Goal: Navigation & Orientation: Find specific page/section

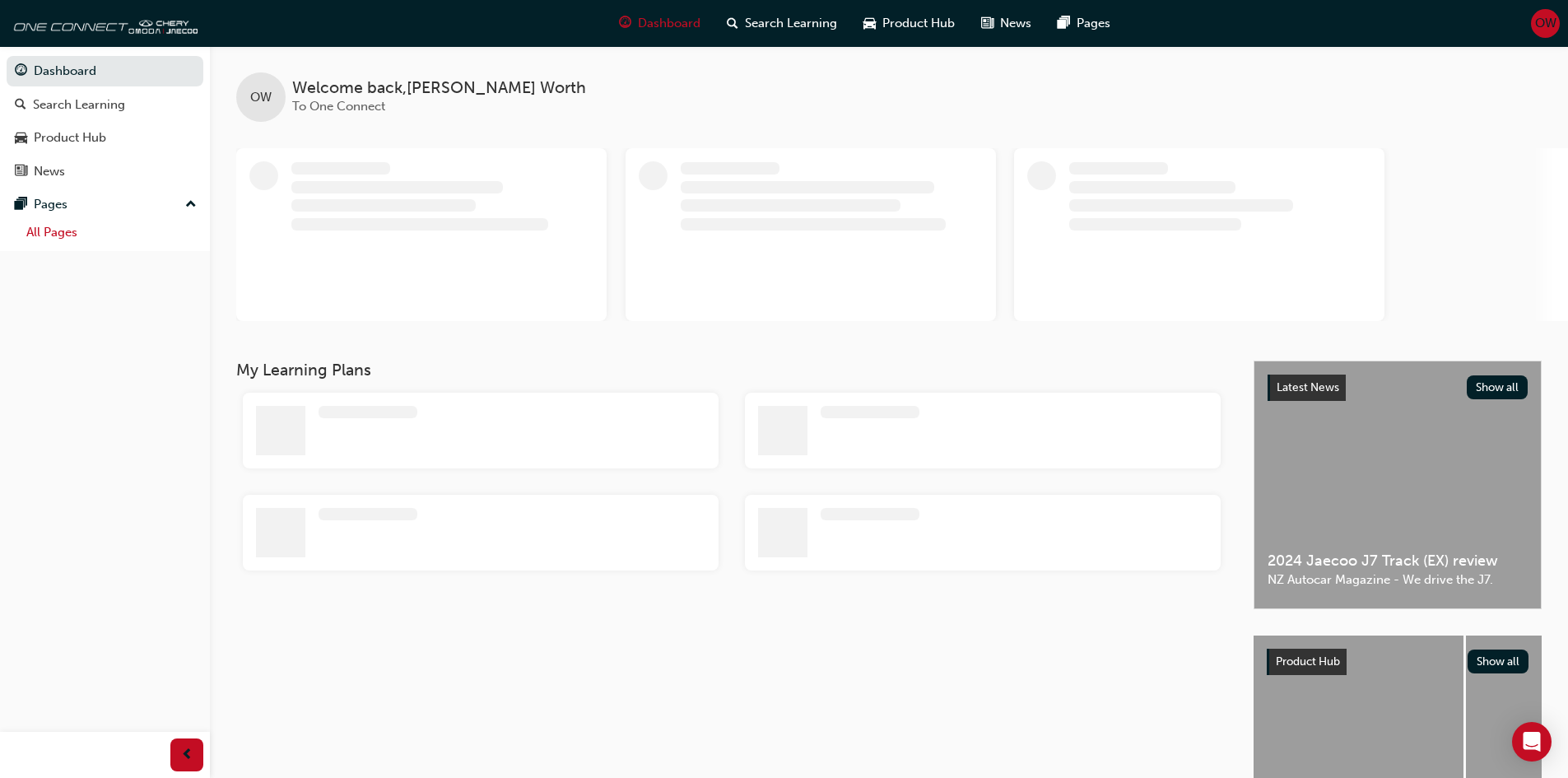
click at [65, 240] on link "All Pages" at bounding box center [111, 232] width 183 height 26
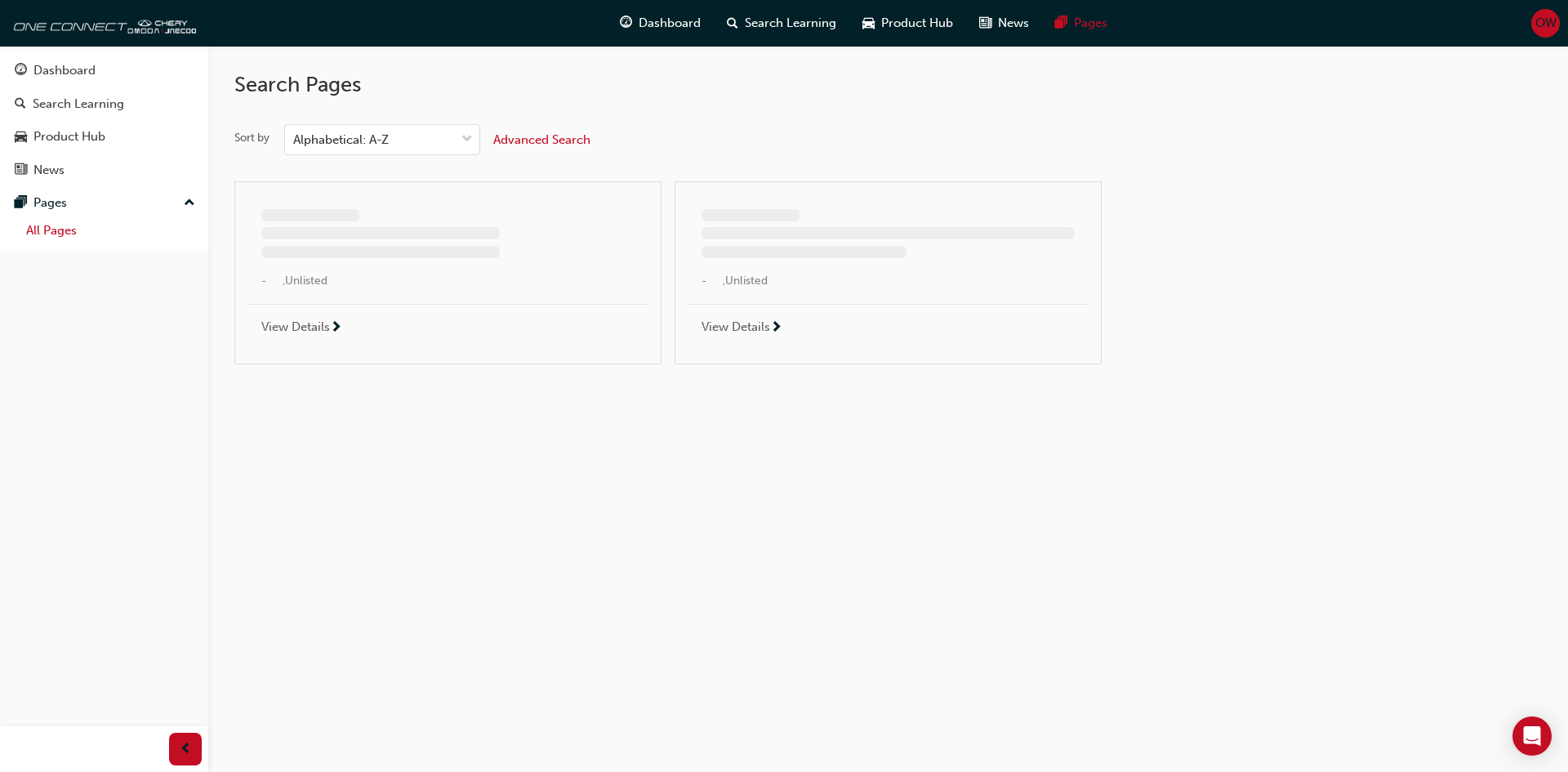
click at [59, 234] on link "All Pages" at bounding box center [110, 230] width 182 height 25
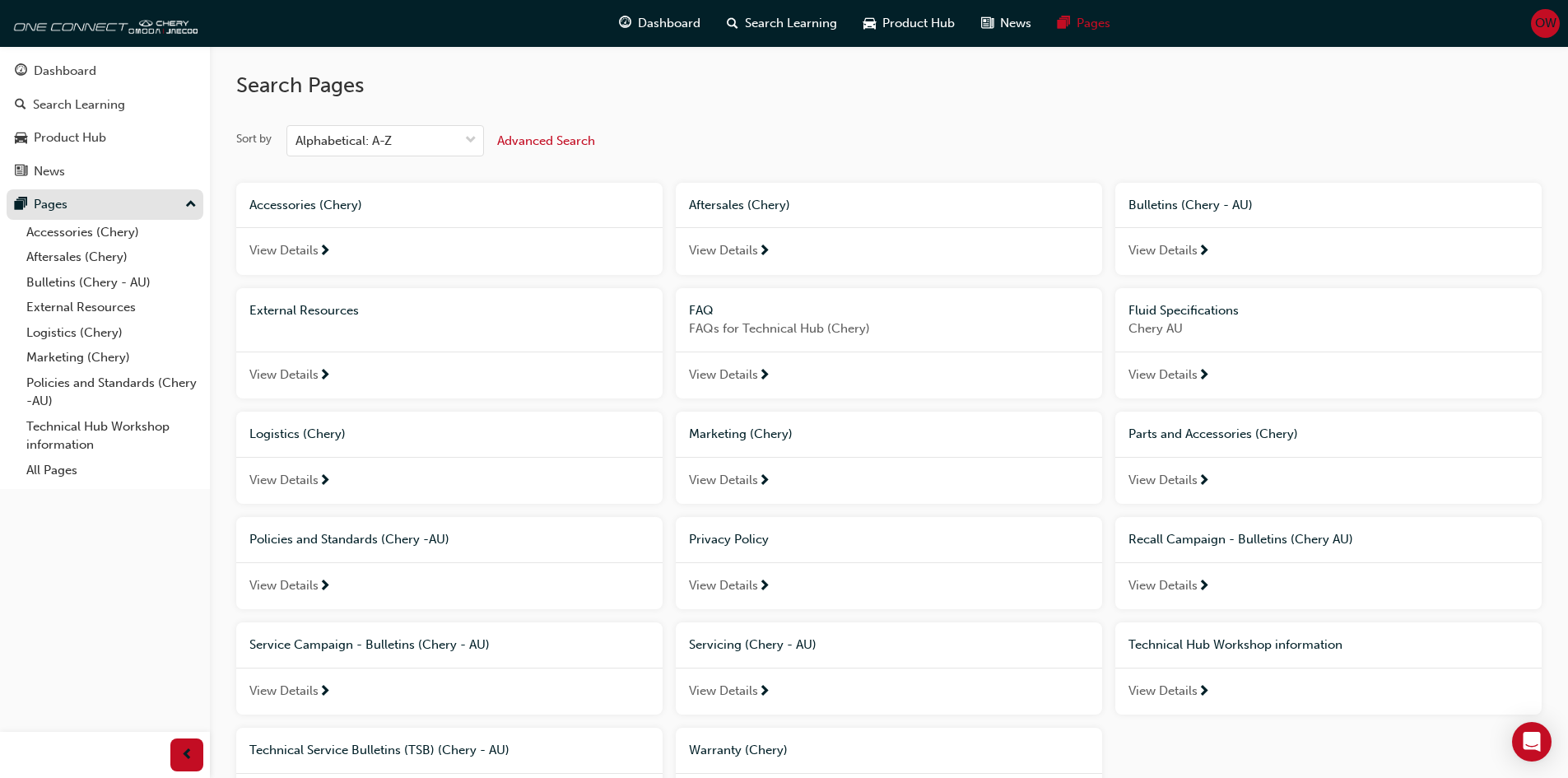
click at [52, 197] on div "Pages" at bounding box center [50, 204] width 34 height 19
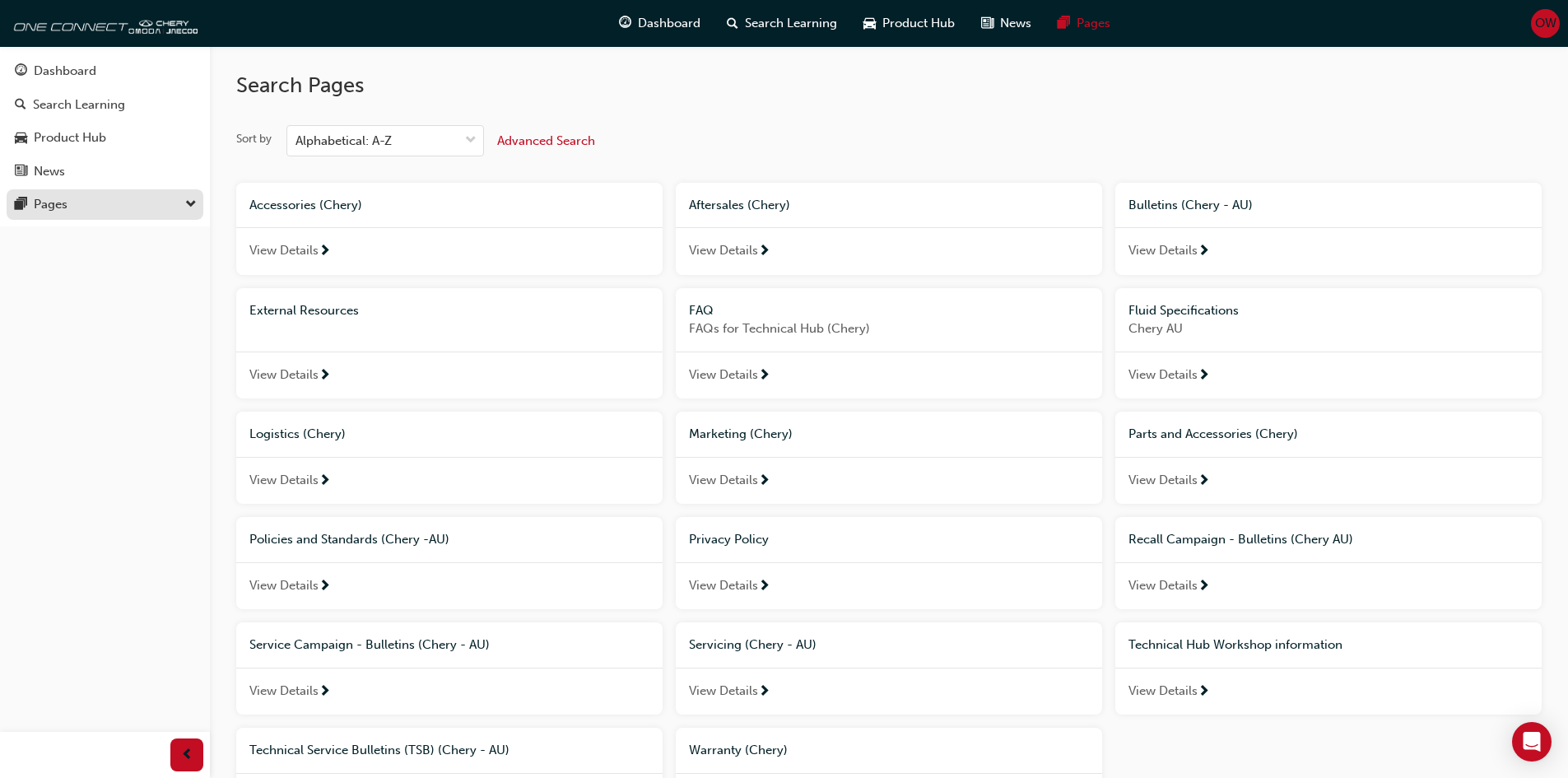
click at [52, 197] on div "Pages" at bounding box center [50, 204] width 34 height 19
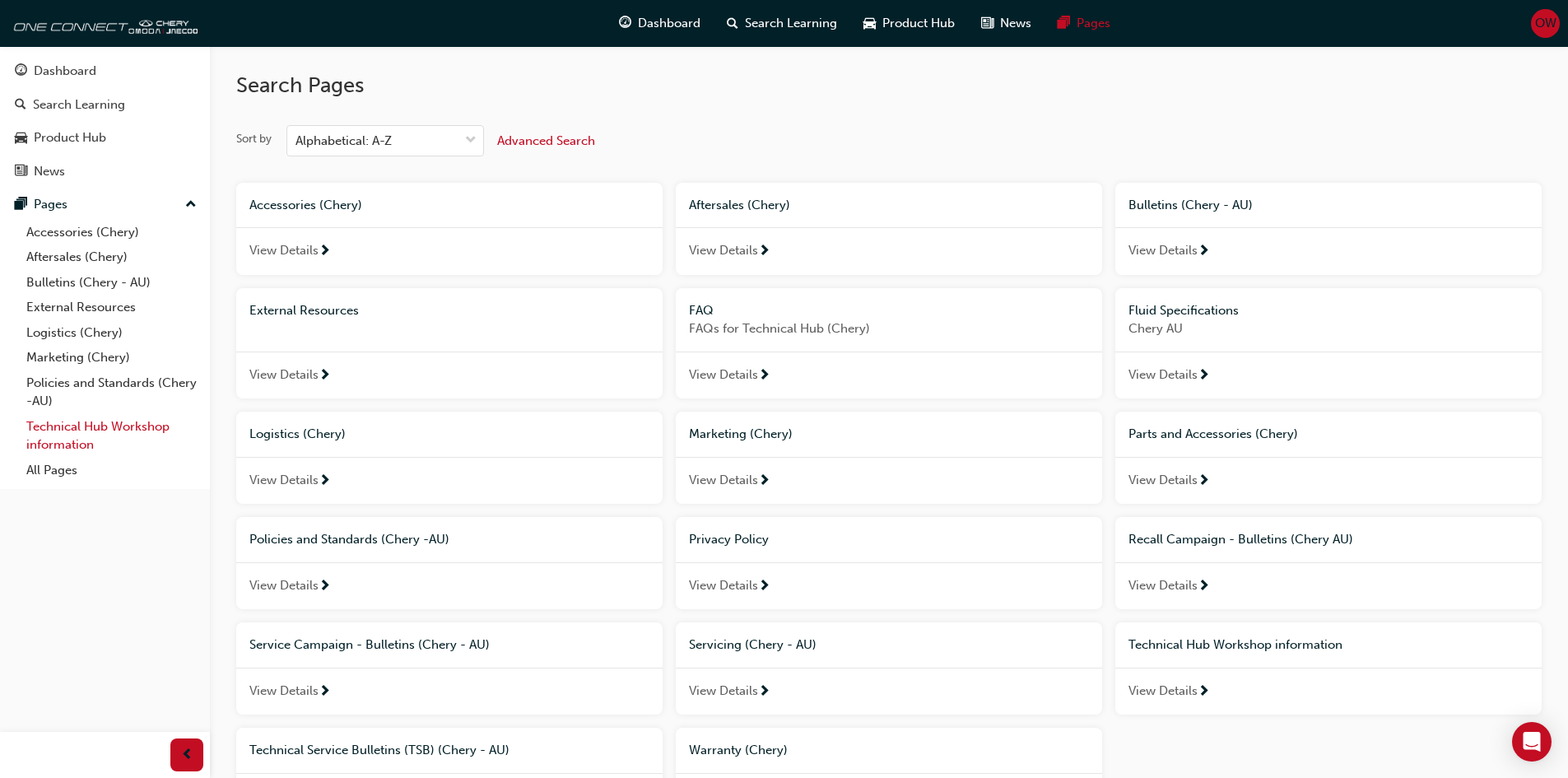
click at [63, 440] on link "Technical Hub Workshop information" at bounding box center [111, 435] width 183 height 43
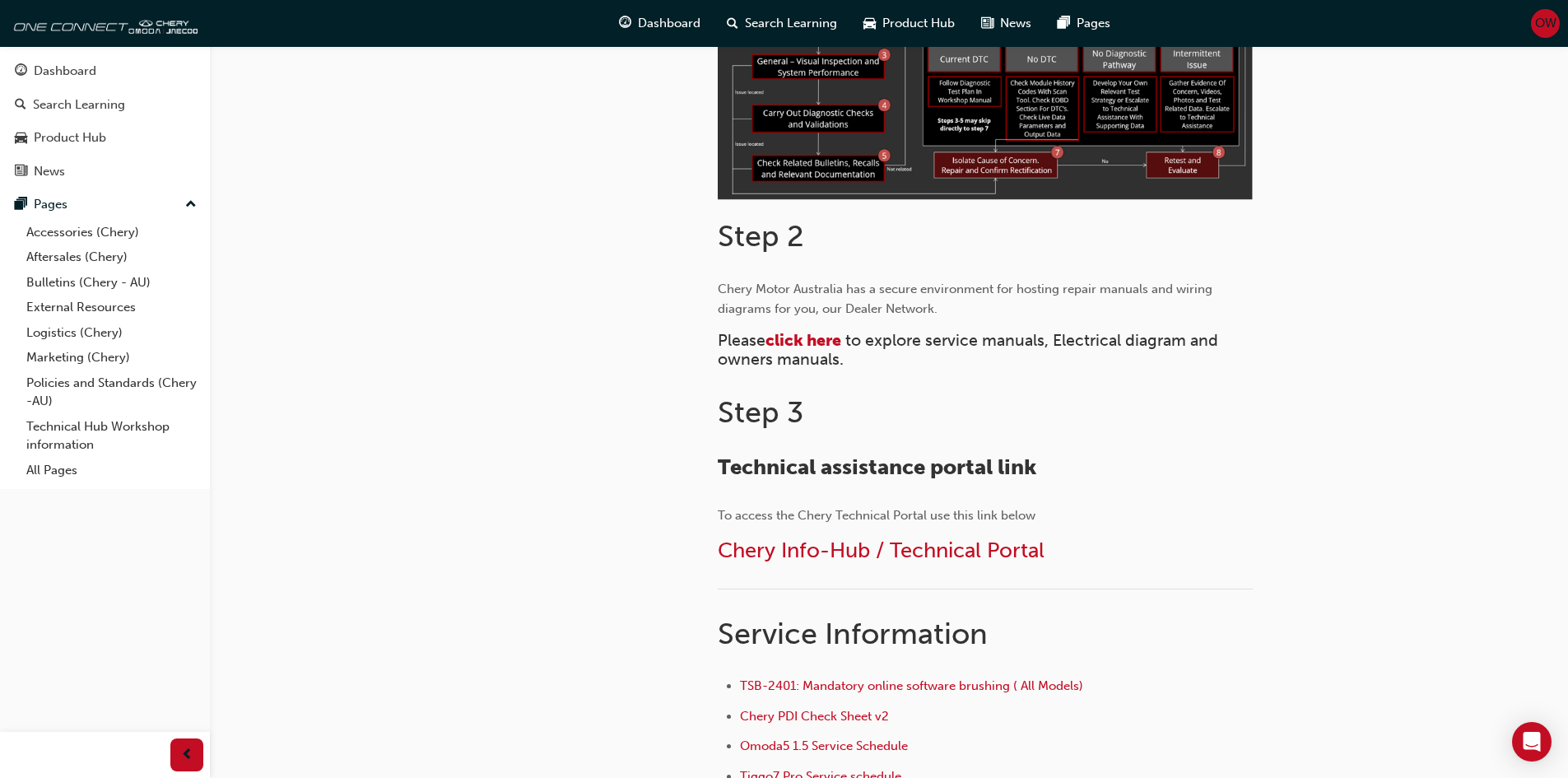
scroll to position [659, 0]
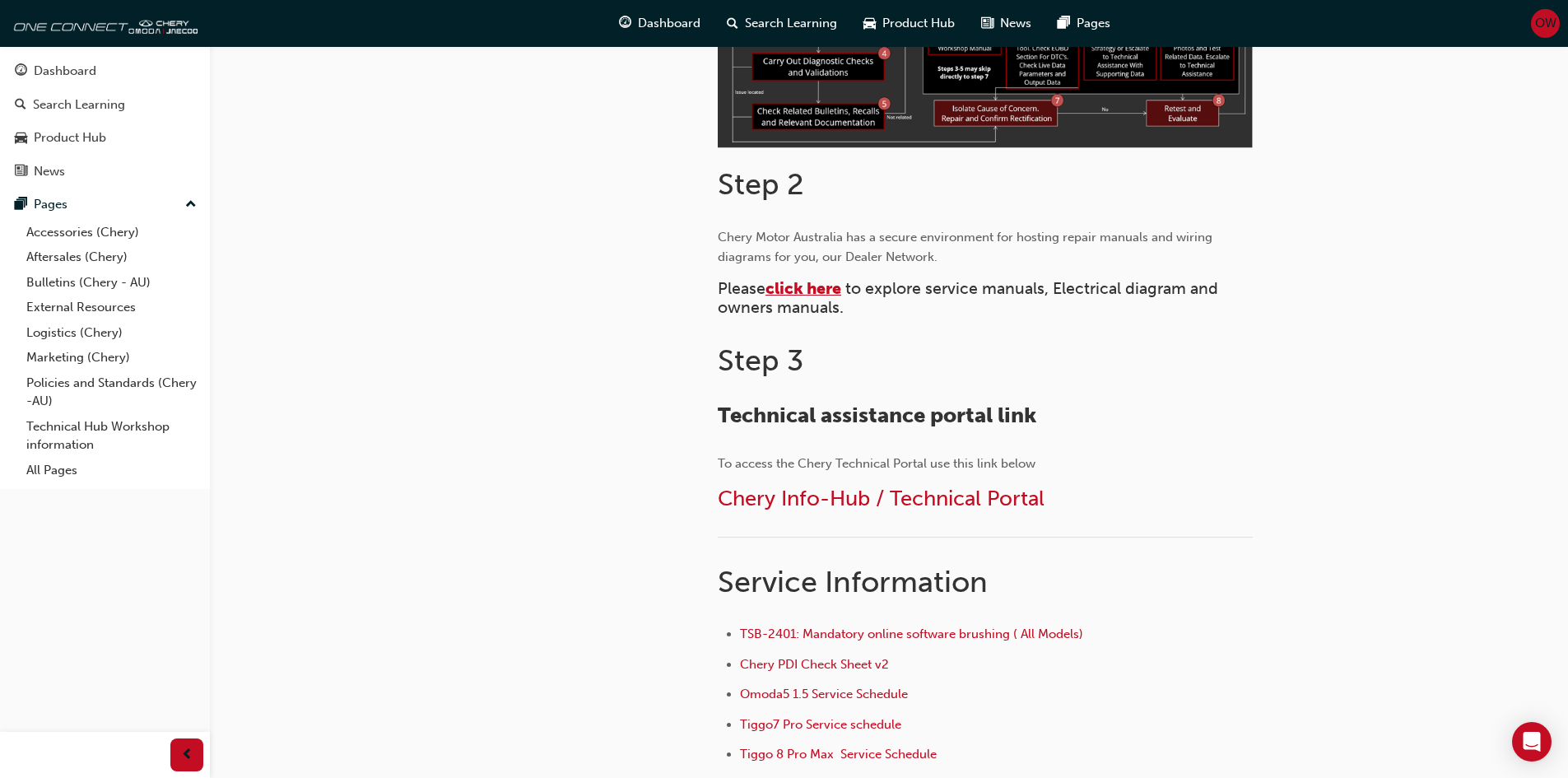
click at [814, 283] on span "click here" at bounding box center [803, 288] width 76 height 19
